Goal: Find specific page/section: Locate a particular part of the current website

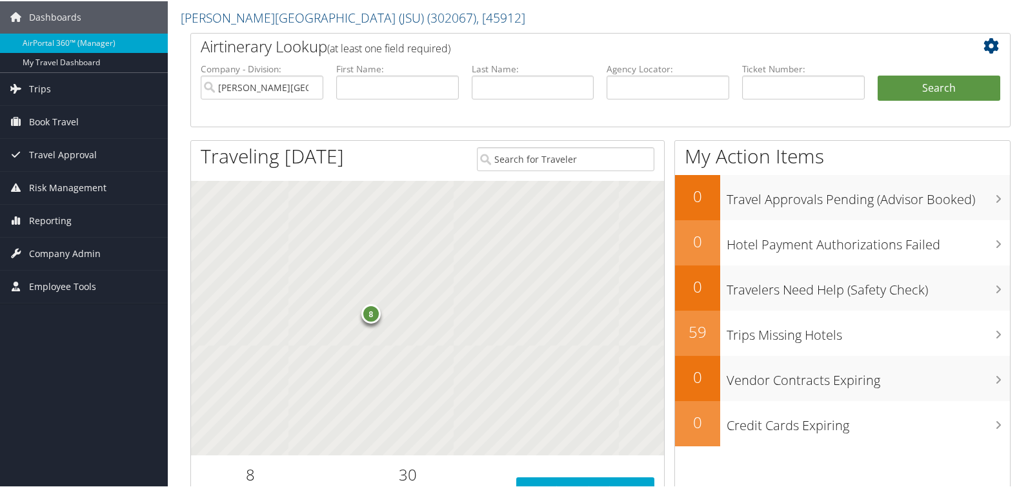
scroll to position [65, 0]
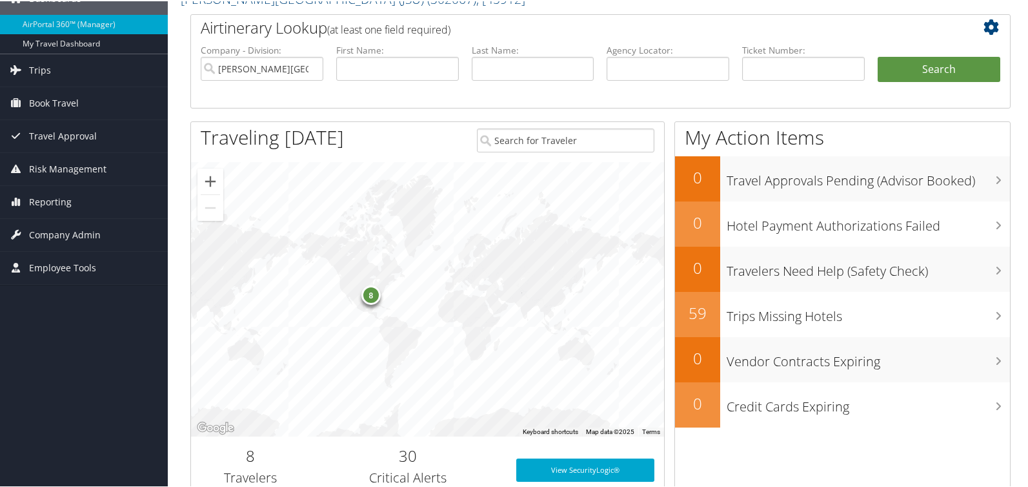
click at [368, 294] on div "8" at bounding box center [370, 293] width 19 height 19
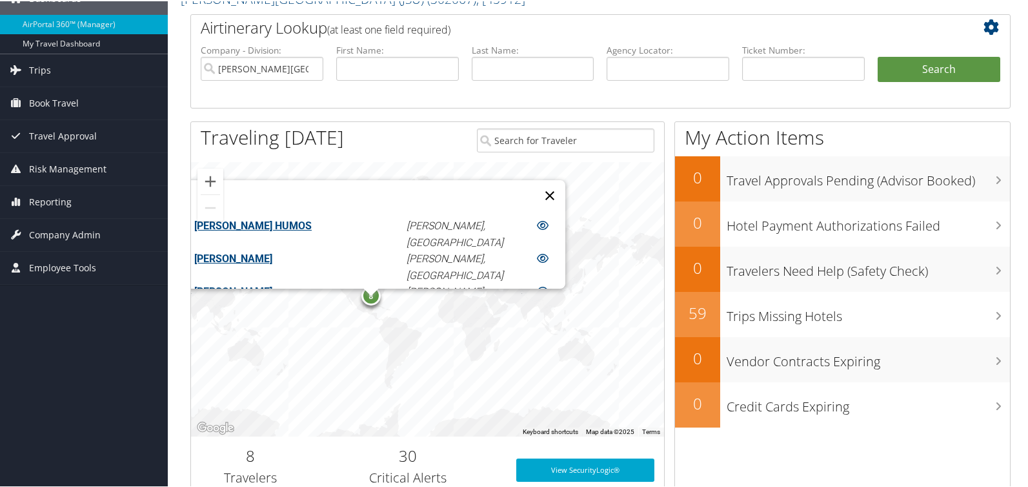
click at [534, 190] on button "Close" at bounding box center [549, 194] width 31 height 31
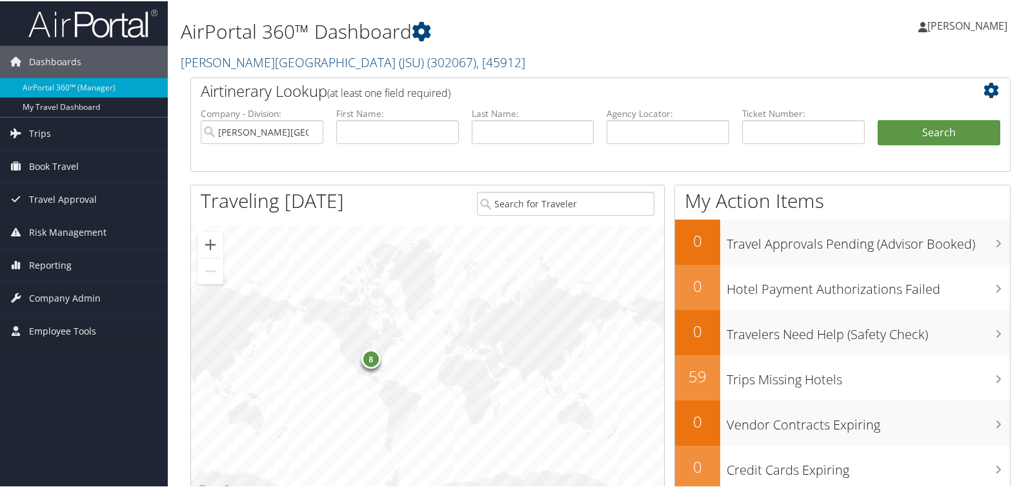
scroll to position [0, 0]
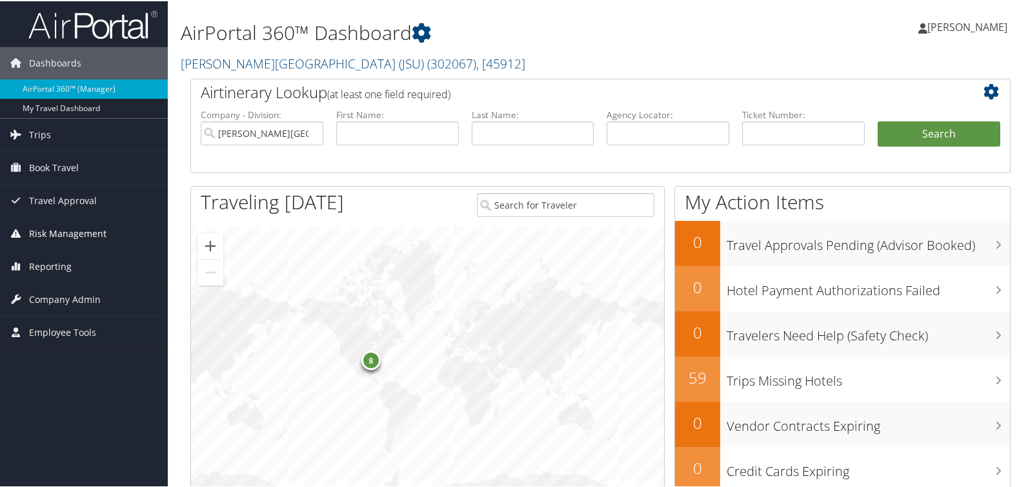
click at [49, 228] on span "Risk Management" at bounding box center [67, 232] width 77 height 32
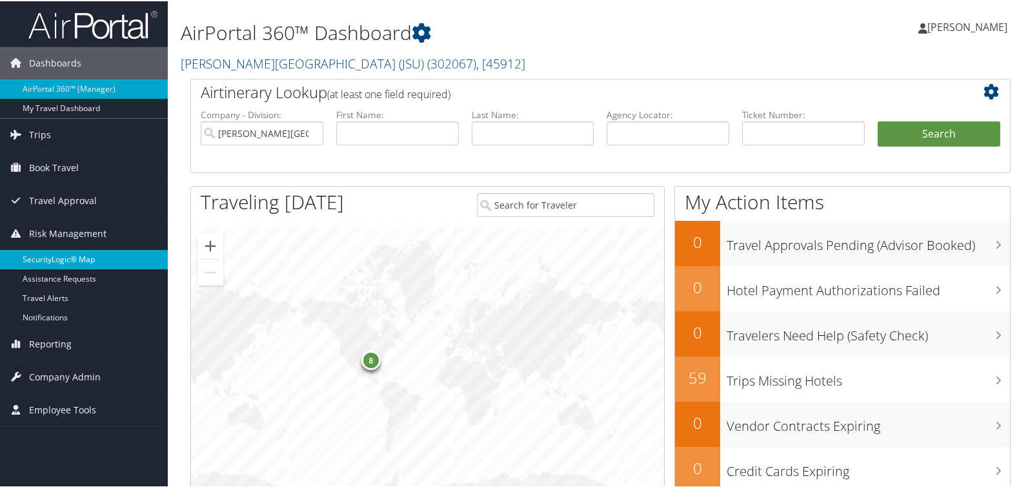
click at [66, 258] on link "SecurityLogic® Map" at bounding box center [84, 257] width 168 height 19
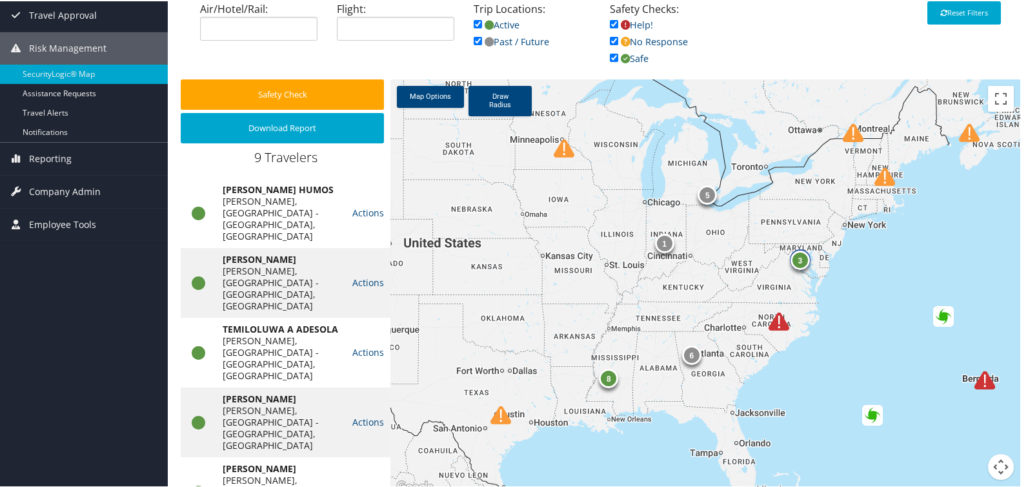
scroll to position [154, 0]
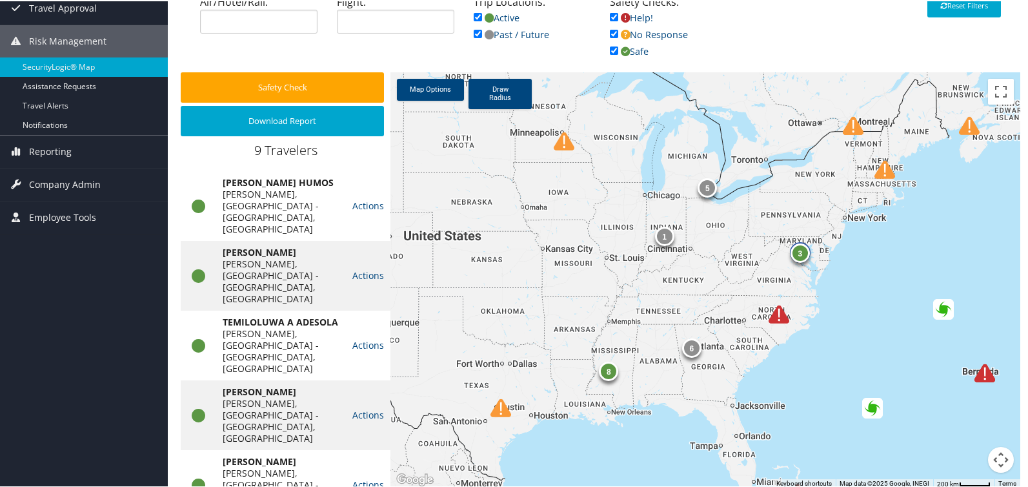
click at [701, 186] on div "5" at bounding box center [707, 186] width 19 height 19
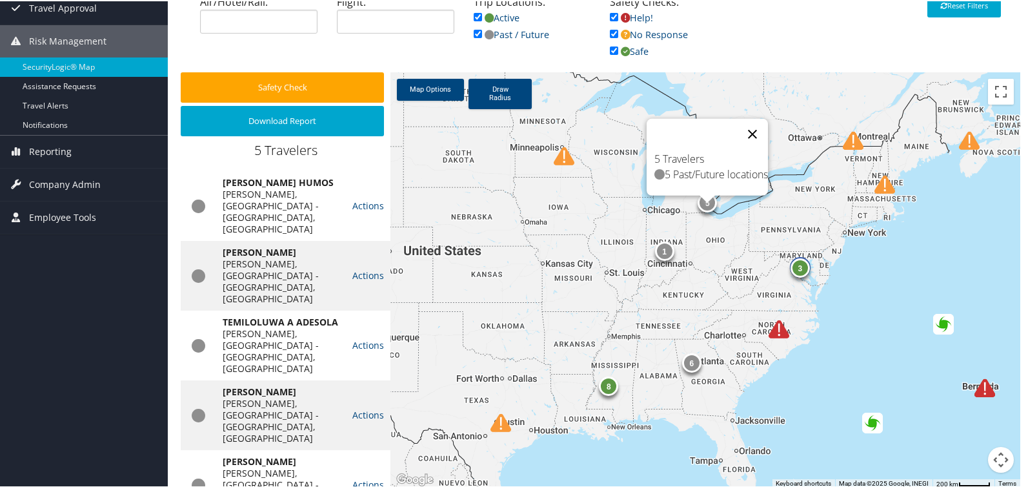
click at [750, 131] on button "Close" at bounding box center [752, 132] width 31 height 31
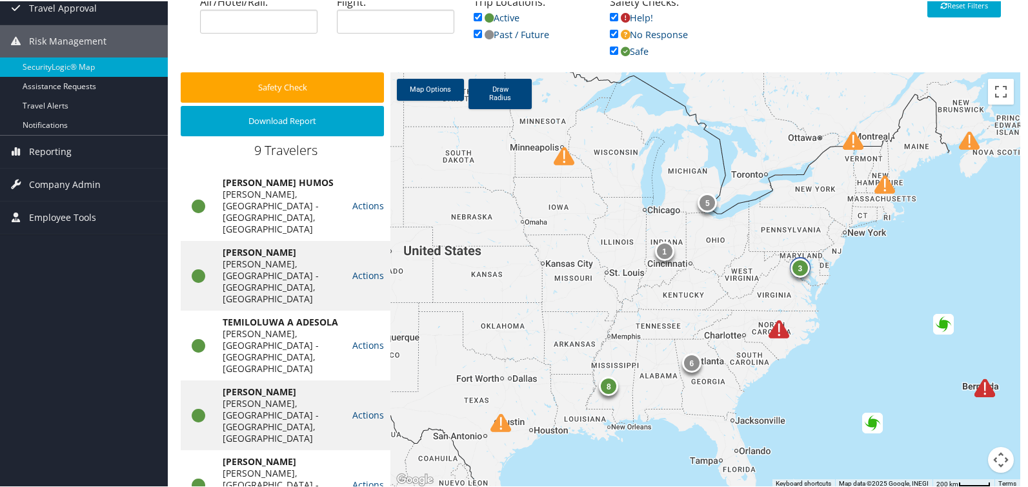
click at [801, 264] on div "3" at bounding box center [800, 266] width 19 height 19
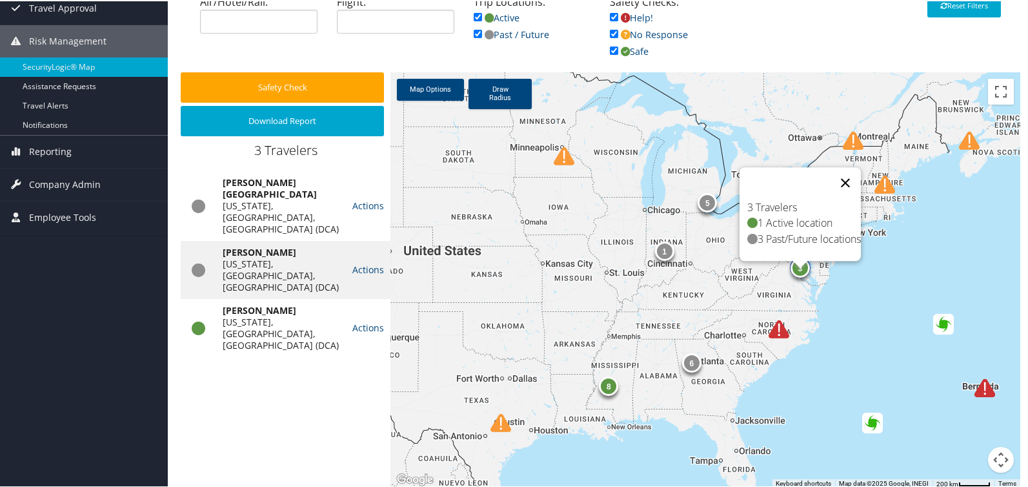
click at [850, 177] on button "Close" at bounding box center [845, 181] width 31 height 31
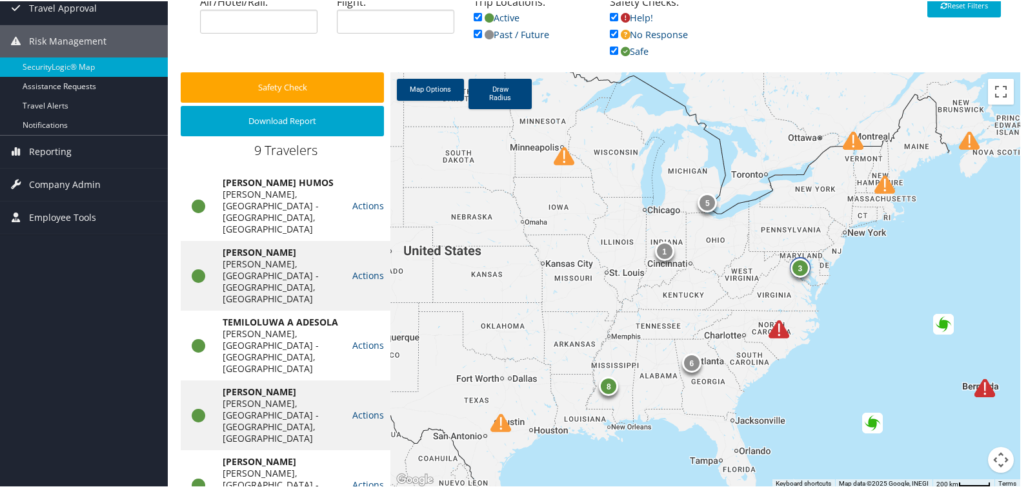
click at [776, 327] on img at bounding box center [779, 327] width 21 height 21
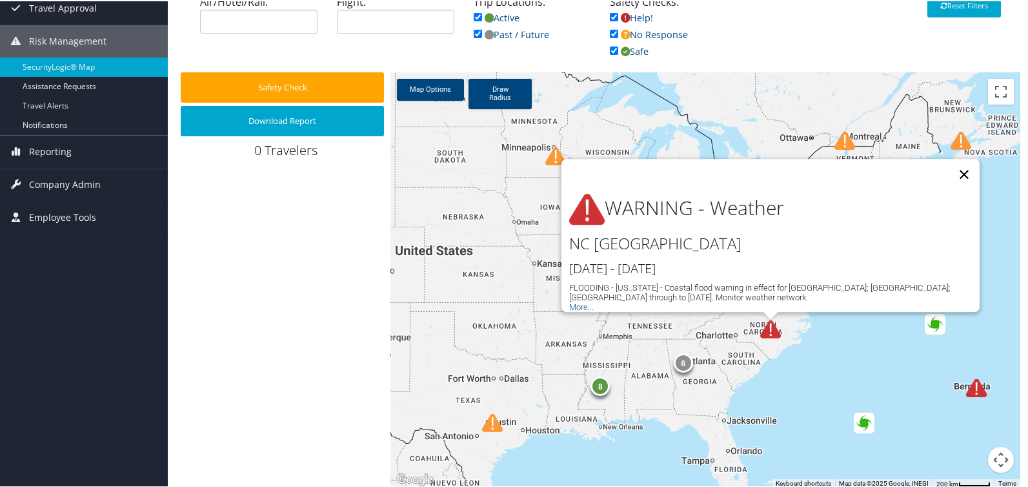
click at [956, 163] on button "Close" at bounding box center [964, 172] width 31 height 31
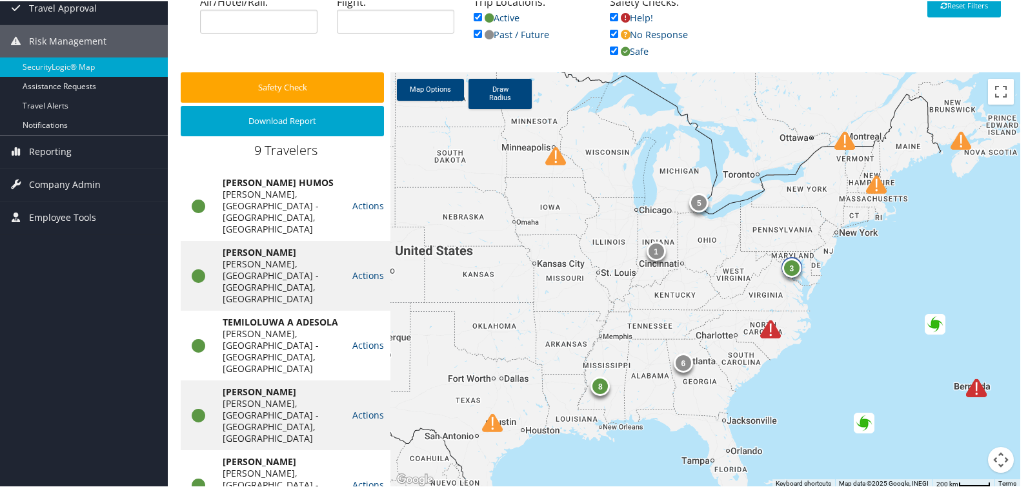
click at [483, 424] on img at bounding box center [492, 421] width 21 height 21
